Goal: Task Accomplishment & Management: Manage account settings

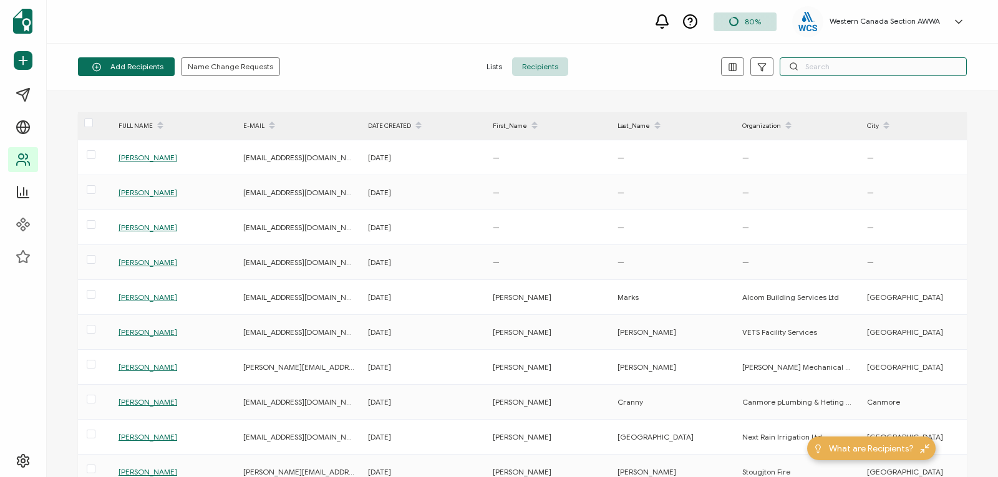
click at [805, 59] on input "text" at bounding box center [873, 66] width 187 height 19
paste input "[PERSON_NAME]"
type input "[PERSON_NAME]"
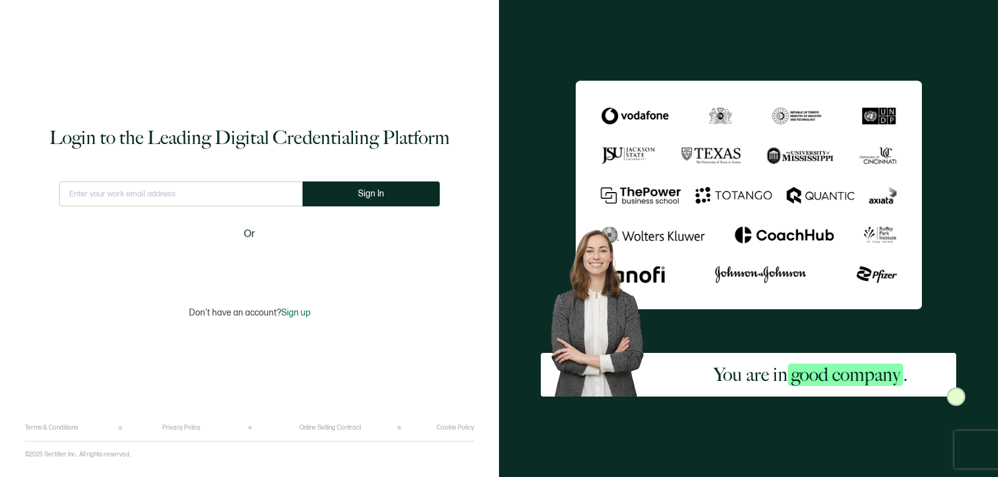
click at [245, 201] on input "text" at bounding box center [180, 194] width 243 height 25
type input "[EMAIL_ADDRESS][DOMAIN_NAME]"
click at [381, 192] on button "Sign In" at bounding box center [371, 194] width 137 height 25
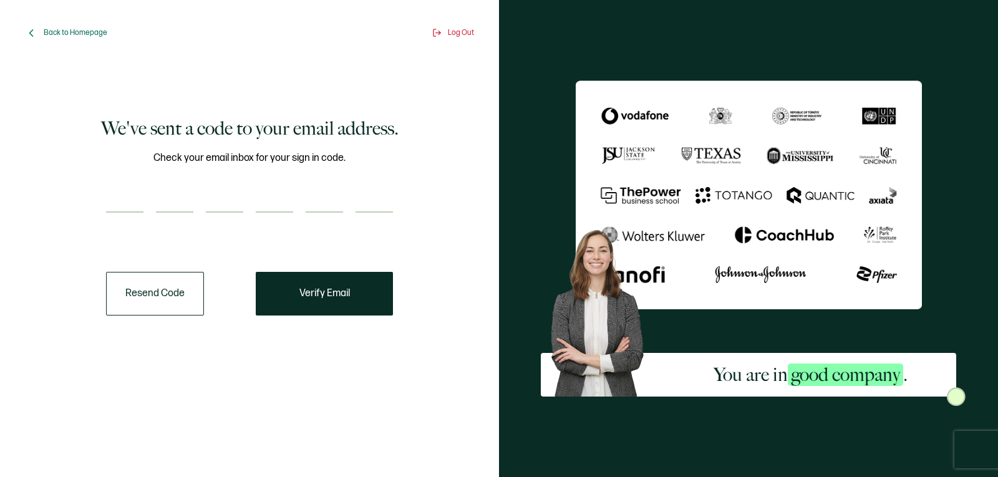
click at [130, 196] on input "number" at bounding box center [124, 200] width 37 height 25
paste input "5"
type input "5"
type input "0"
type input "4"
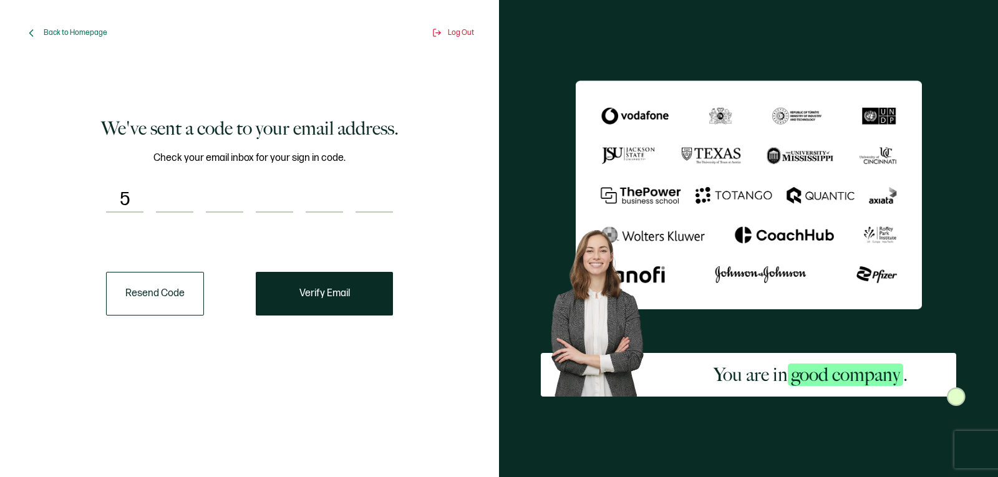
type input "7"
type input "6"
type input "5"
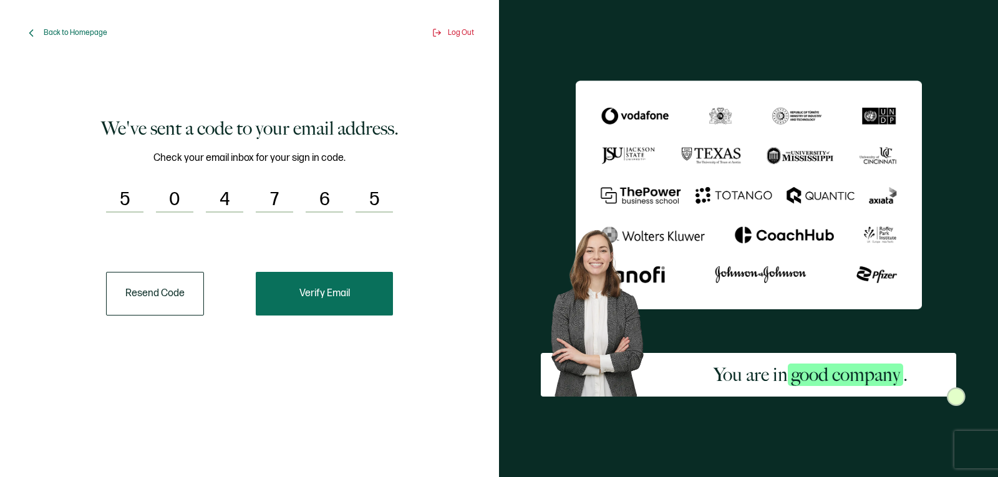
click at [311, 291] on span "Verify Email" at bounding box center [324, 294] width 51 height 10
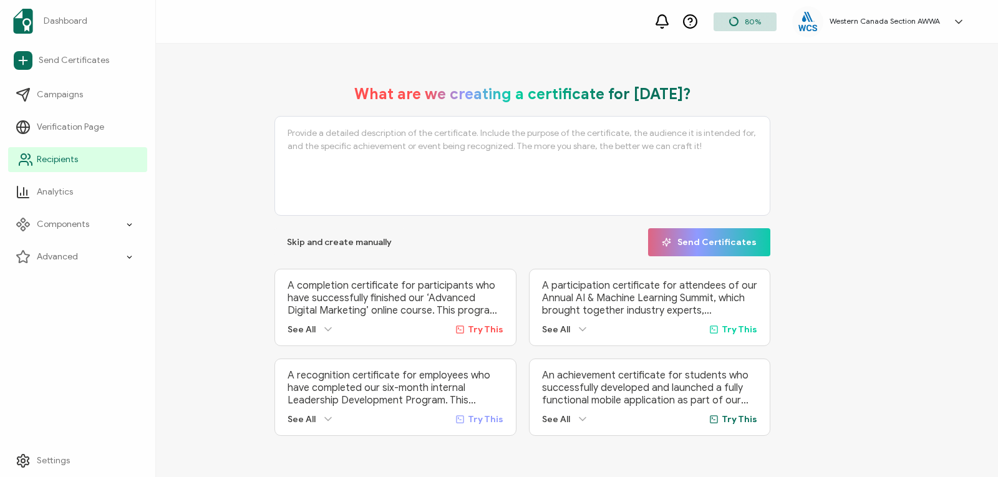
click at [40, 165] on span "Recipients" at bounding box center [57, 159] width 41 height 12
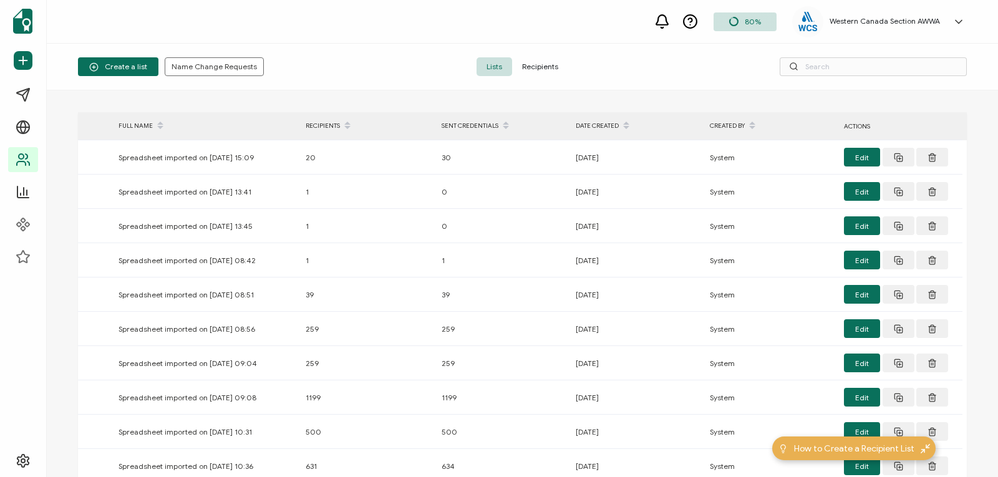
click at [543, 64] on span "Recipients" at bounding box center [540, 66] width 56 height 19
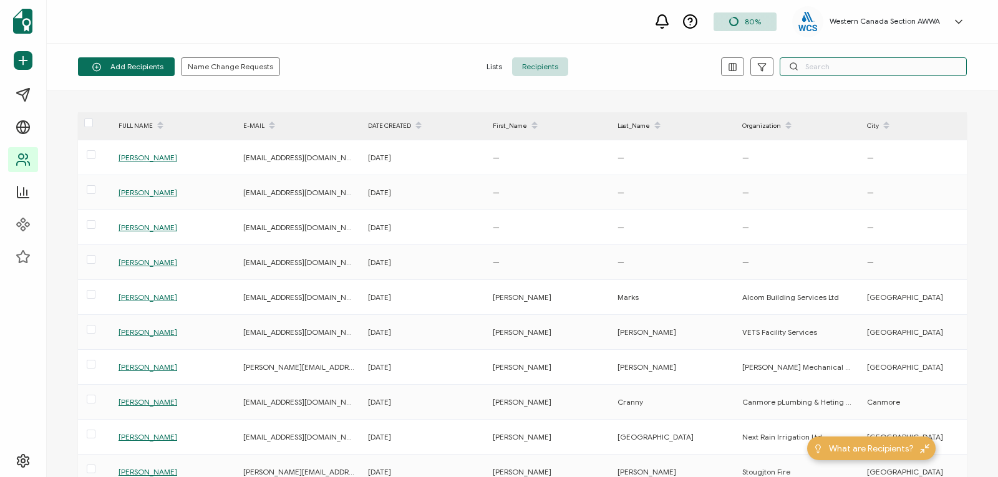
click at [833, 69] on input "text" at bounding box center [873, 66] width 187 height 19
paste input "[PERSON_NAME]"
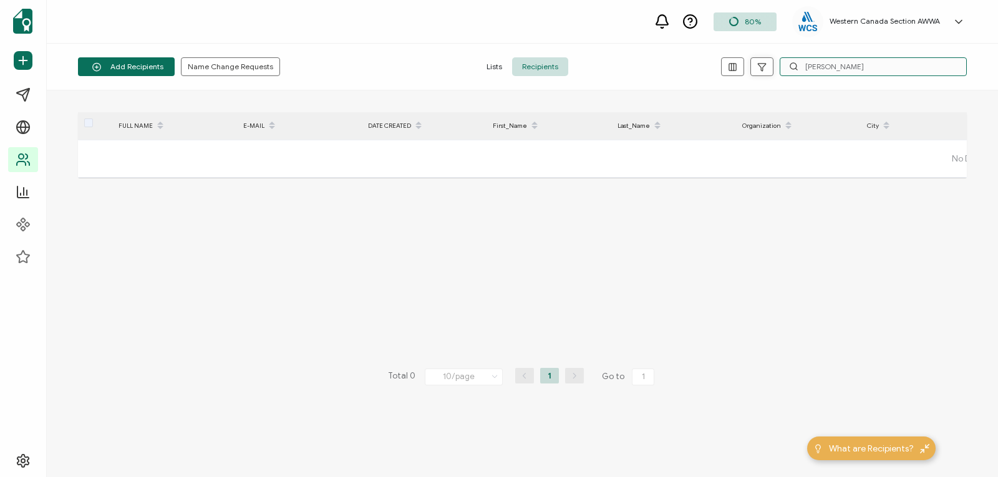
drag, startPoint x: 861, startPoint y: 62, endPoint x: 758, endPoint y: 62, distance: 102.3
click at [758, 62] on div "[PERSON_NAME]" at bounding box center [818, 66] width 296 height 19
paste input "[EMAIL_ADDRESS][DOMAIN_NAME]"
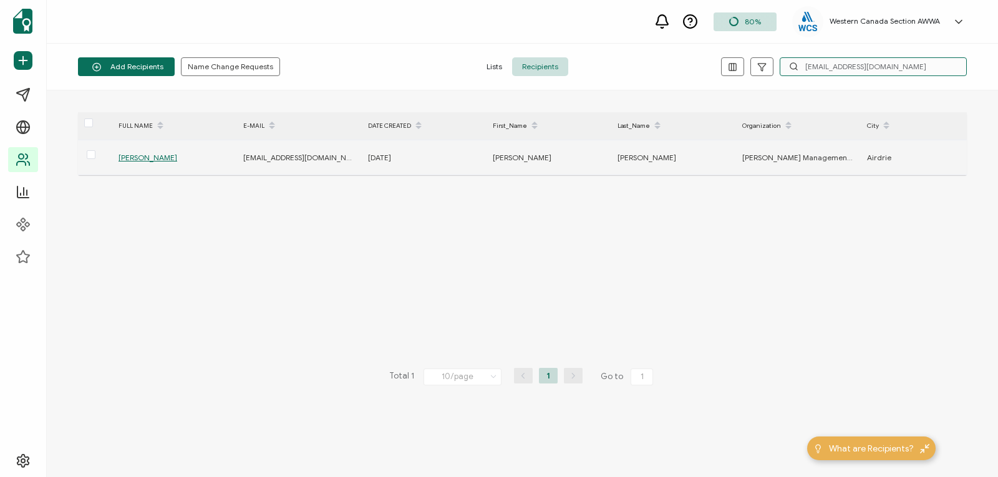
type input "[EMAIL_ADDRESS][DOMAIN_NAME]"
click at [152, 156] on span "[PERSON_NAME]" at bounding box center [148, 157] width 59 height 9
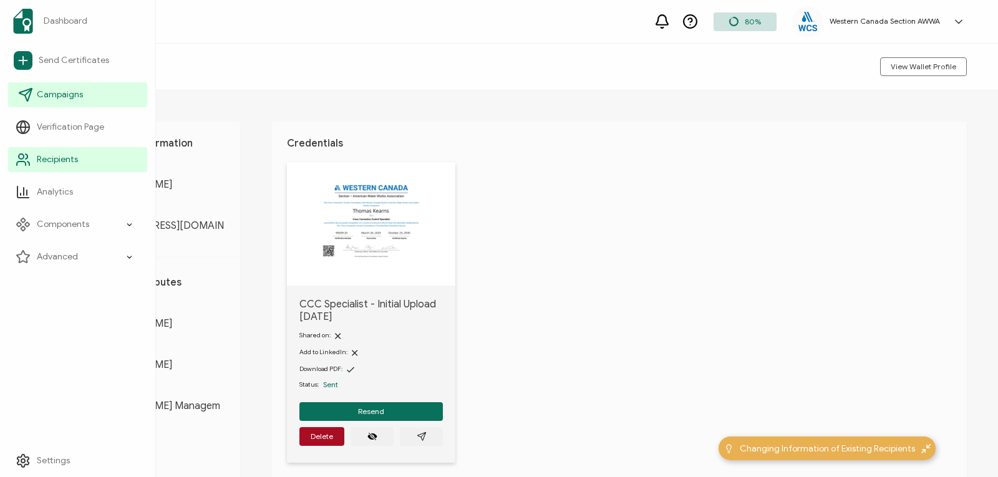
click at [46, 97] on span "Campaigns" at bounding box center [60, 95] width 46 height 12
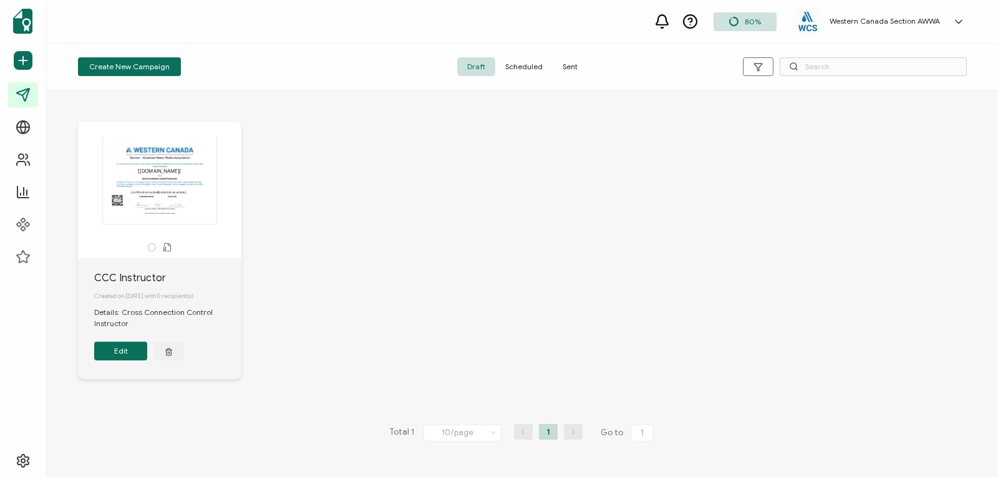
click at [565, 68] on span "Sent" at bounding box center [570, 66] width 35 height 19
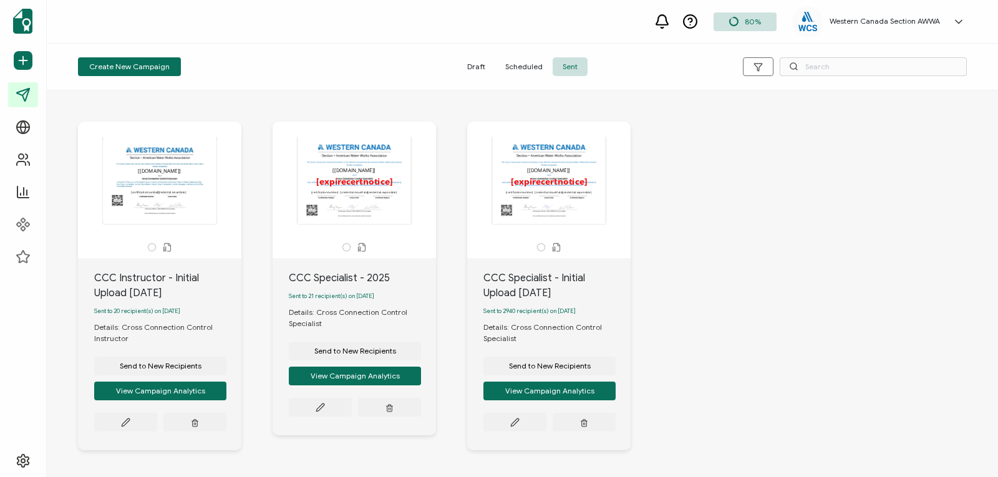
click at [539, 188] on div "The recipient’s full name, which will be automatically filled based on the info…" at bounding box center [548, 180] width 131 height 87
click at [129, 424] on icon at bounding box center [125, 422] width 7 height 7
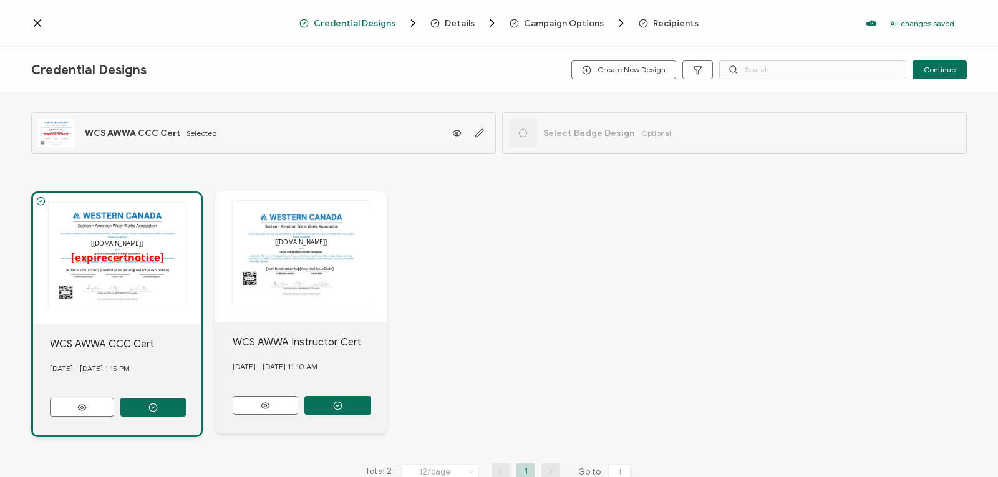
click at [660, 22] on span "Recipients" at bounding box center [676, 23] width 46 height 9
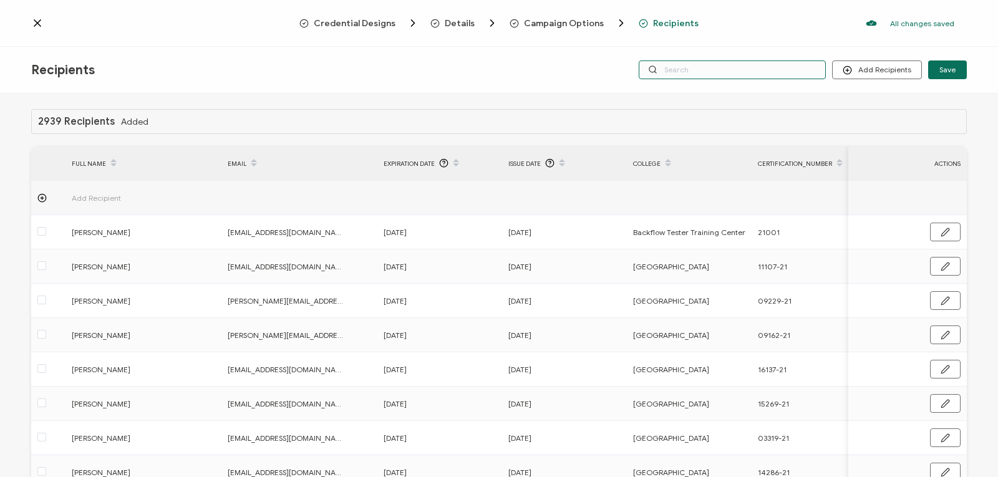
click at [685, 72] on input "text" at bounding box center [732, 70] width 187 height 19
paste input "[EMAIL_ADDRESS][DOMAIN_NAME]"
type input "[EMAIL_ADDRESS][DOMAIN_NAME]"
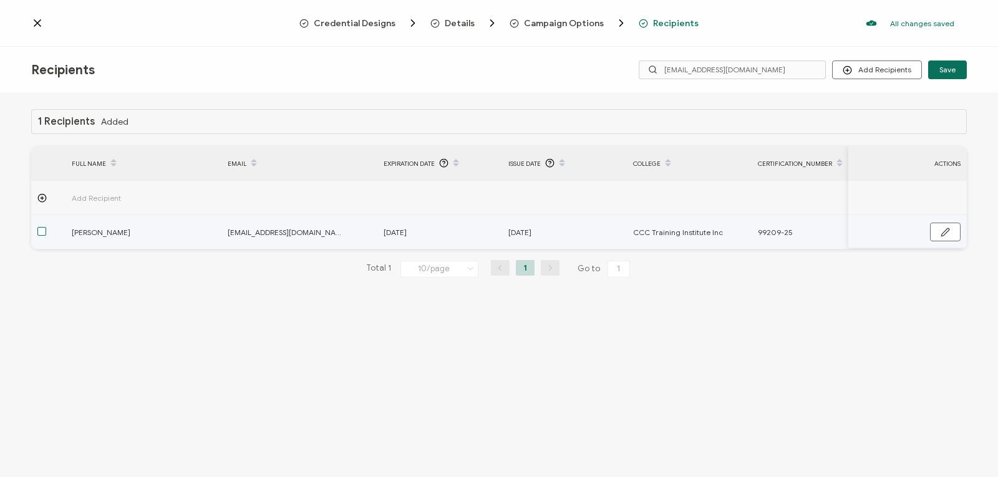
click at [42, 232] on span at bounding box center [41, 231] width 9 height 9
click at [46, 227] on input "checkbox" at bounding box center [46, 227] width 0 height 0
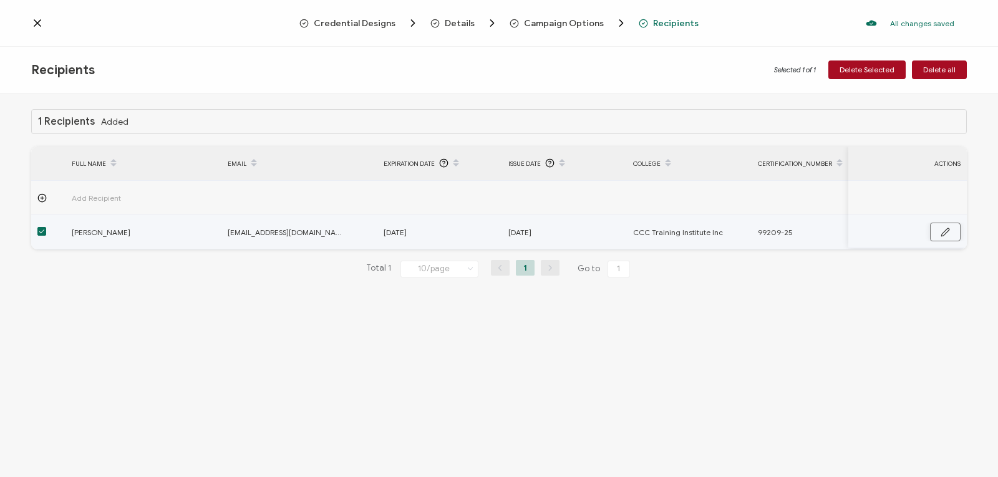
click at [951, 230] on button "button" at bounding box center [945, 232] width 31 height 19
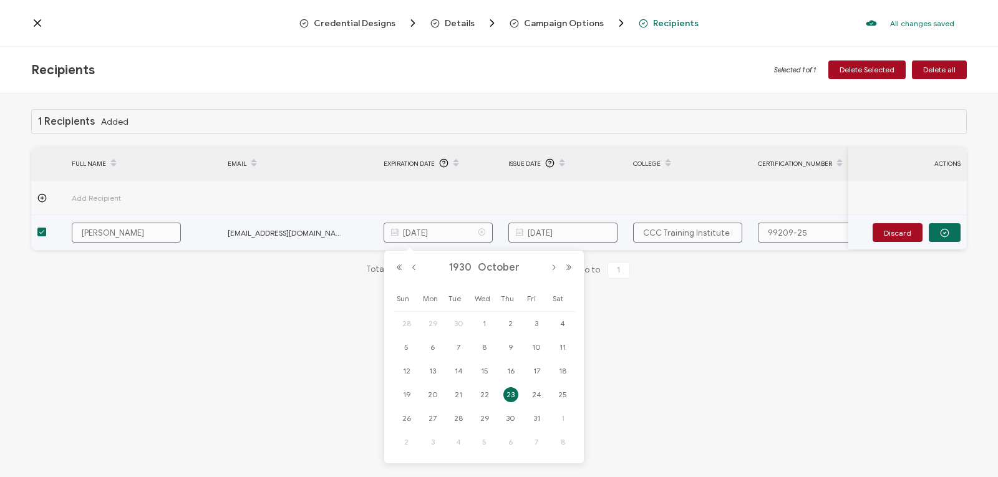
drag, startPoint x: 466, startPoint y: 234, endPoint x: 449, endPoint y: 230, distance: 17.4
click at [449, 230] on input "[DATE]" at bounding box center [438, 233] width 109 height 20
type input "[DATE]"
click at [940, 226] on button "button" at bounding box center [945, 232] width 32 height 19
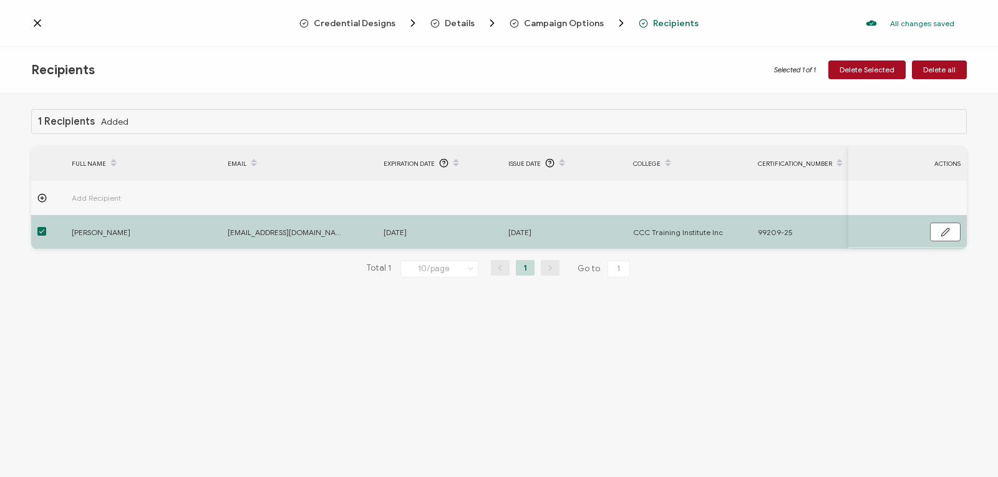
click at [39, 22] on icon at bounding box center [37, 23] width 6 height 6
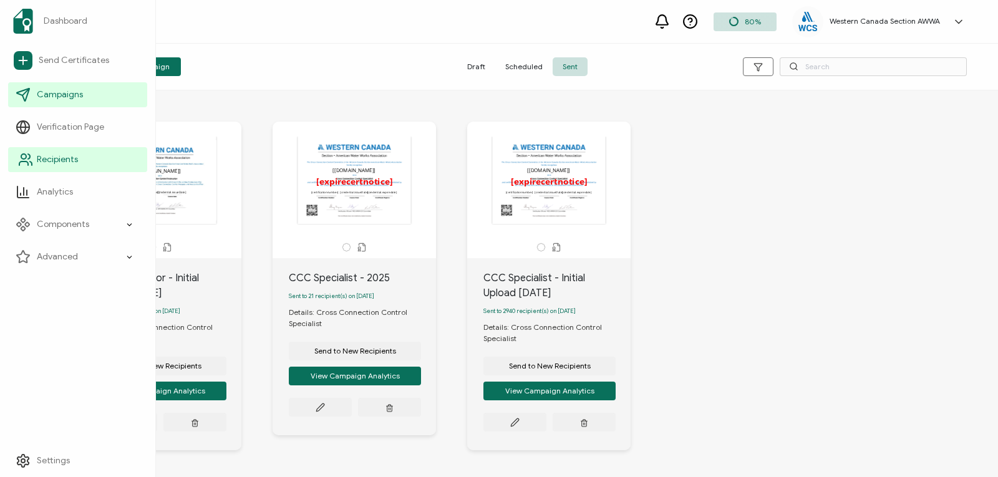
click at [26, 158] on icon at bounding box center [25, 159] width 15 height 15
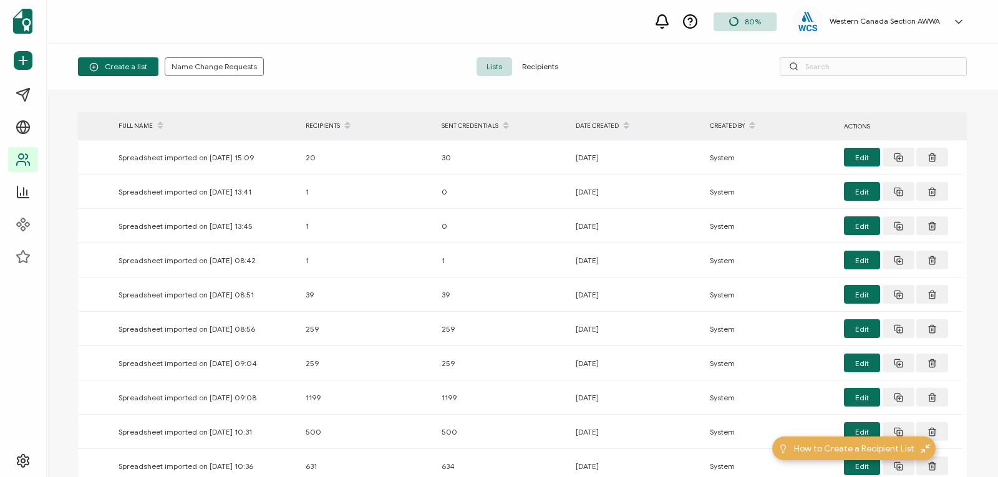
click at [532, 60] on span "Recipients" at bounding box center [540, 66] width 56 height 19
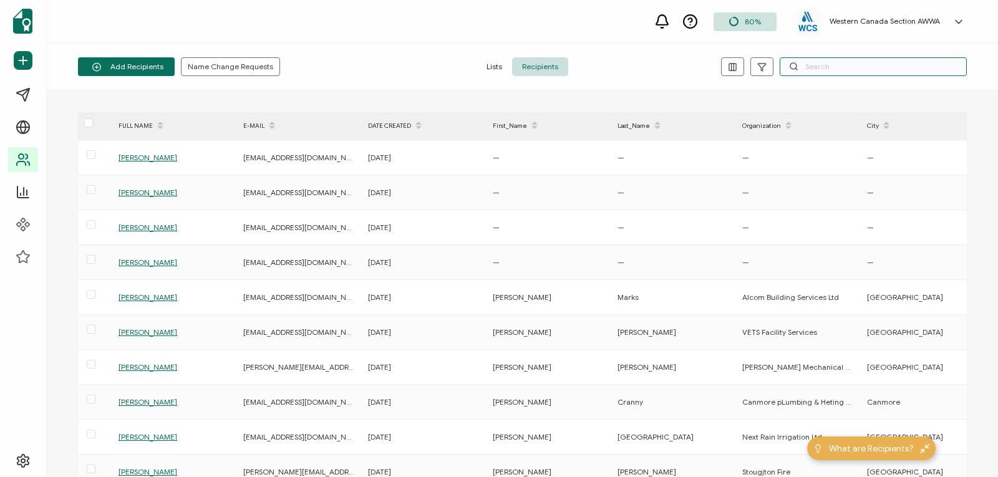
click at [808, 69] on input "text" at bounding box center [873, 66] width 187 height 19
paste input "[EMAIL_ADDRESS][DOMAIN_NAME]"
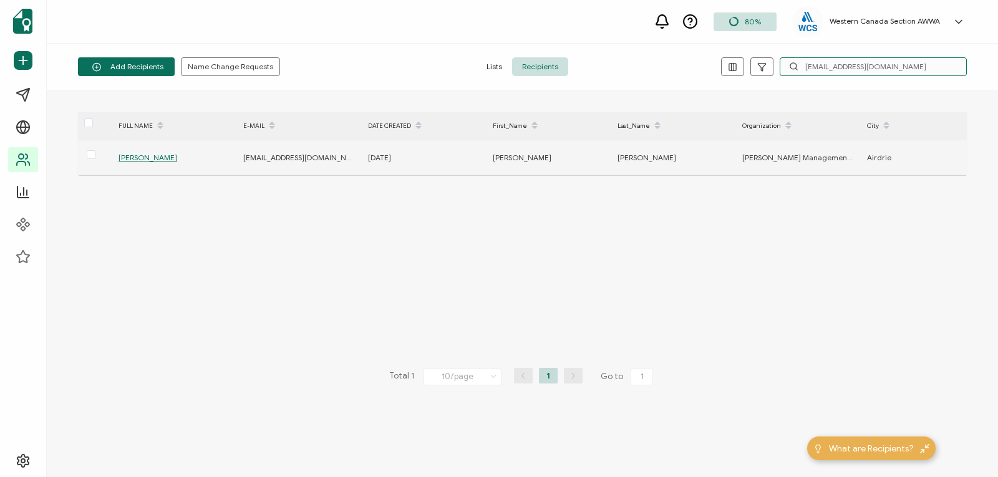
type input "[EMAIL_ADDRESS][DOMAIN_NAME]"
click at [162, 160] on span "[PERSON_NAME]" at bounding box center [148, 157] width 59 height 9
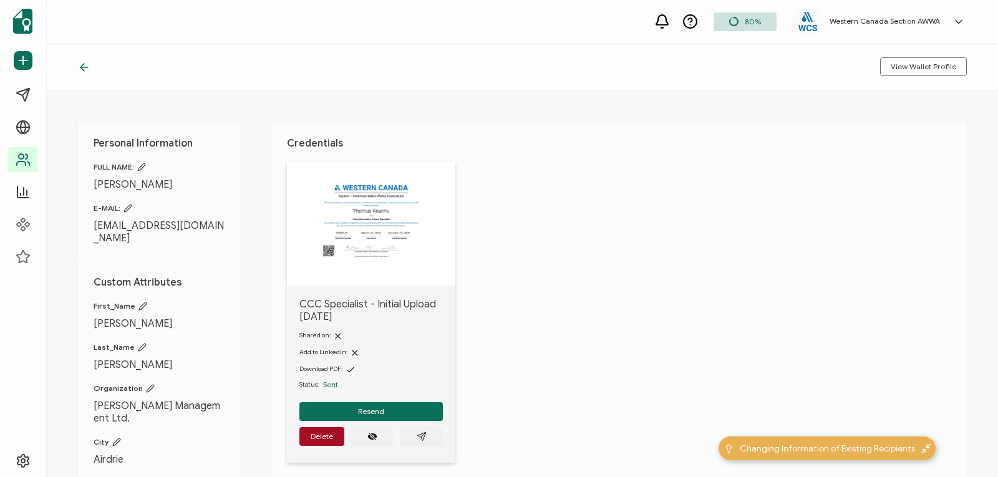
click at [356, 243] on img at bounding box center [370, 220] width 113 height 87
click at [422, 432] on icon "paper plane outline" at bounding box center [422, 437] width 10 height 10
click at [412, 408] on button "Resend" at bounding box center [370, 411] width 143 height 19
